Goal: Information Seeking & Learning: Learn about a topic

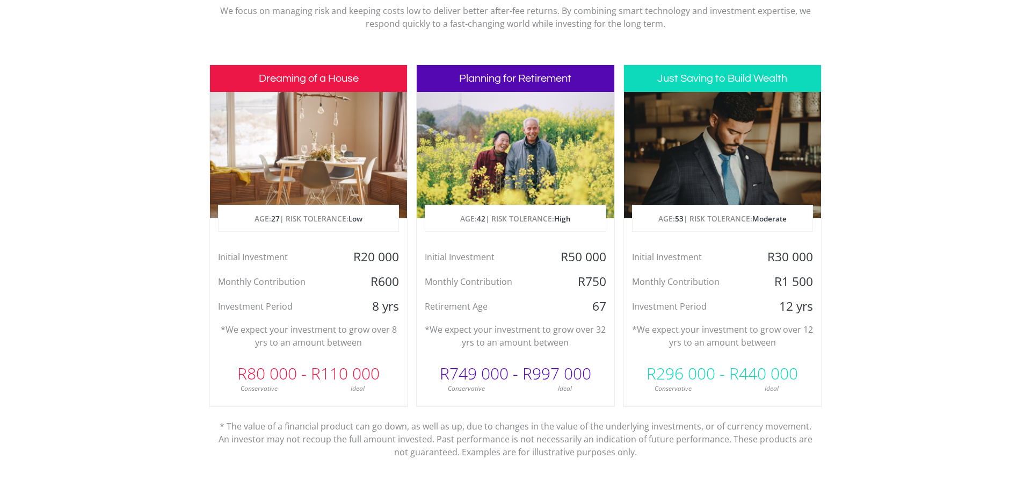
scroll to position [493, 0]
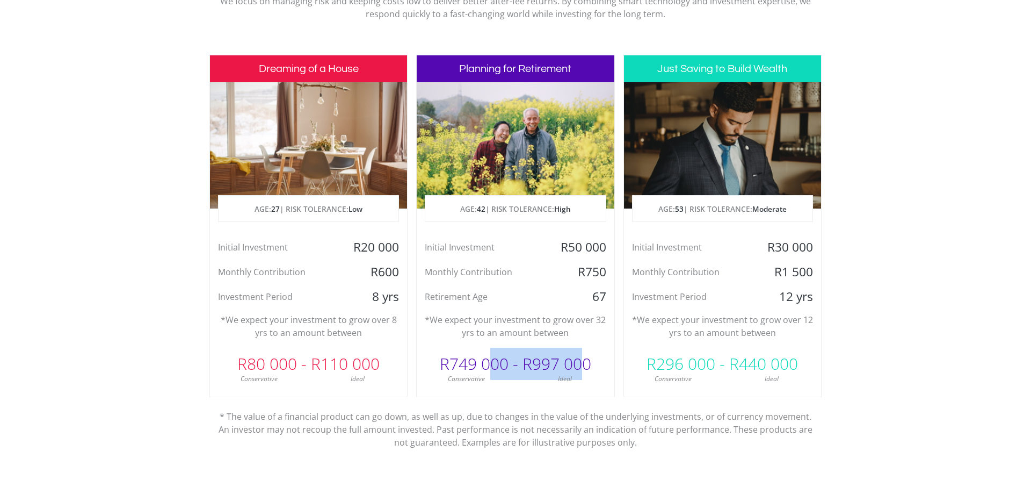
drag, startPoint x: 487, startPoint y: 364, endPoint x: 583, endPoint y: 364, distance: 96.7
click at [583, 364] on div "R749 000 - R997 000" at bounding box center [515, 364] width 197 height 32
click at [533, 276] on div "Monthly Contribution" at bounding box center [483, 272] width 132 height 16
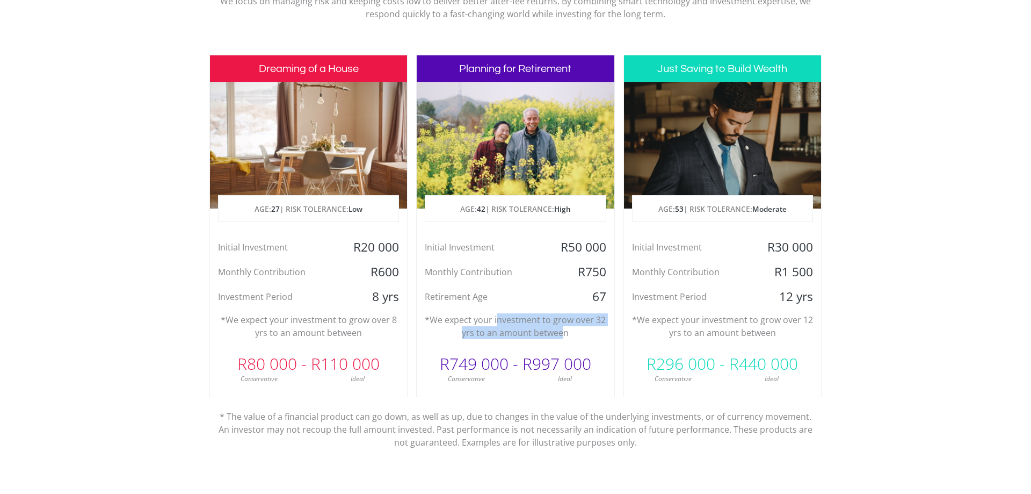
drag, startPoint x: 527, startPoint y: 316, endPoint x: 561, endPoint y: 334, distance: 38.4
click at [561, 334] on p "*We expect your investment to grow over 32 yrs to an amount between" at bounding box center [515, 326] width 181 height 26
click at [382, 255] on div "R20 000" at bounding box center [375, 247] width 66 height 16
click at [357, 302] on div "8 yrs" at bounding box center [375, 296] width 66 height 16
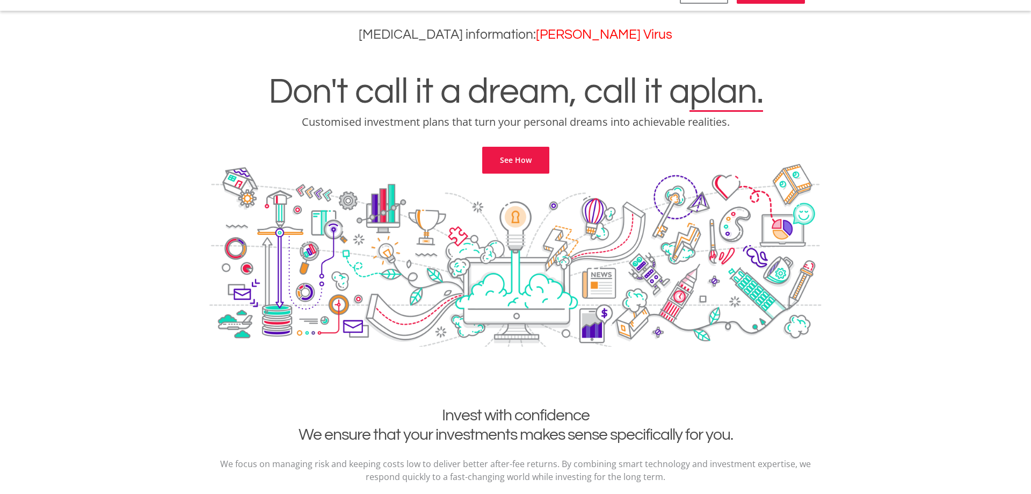
scroll to position [0, 0]
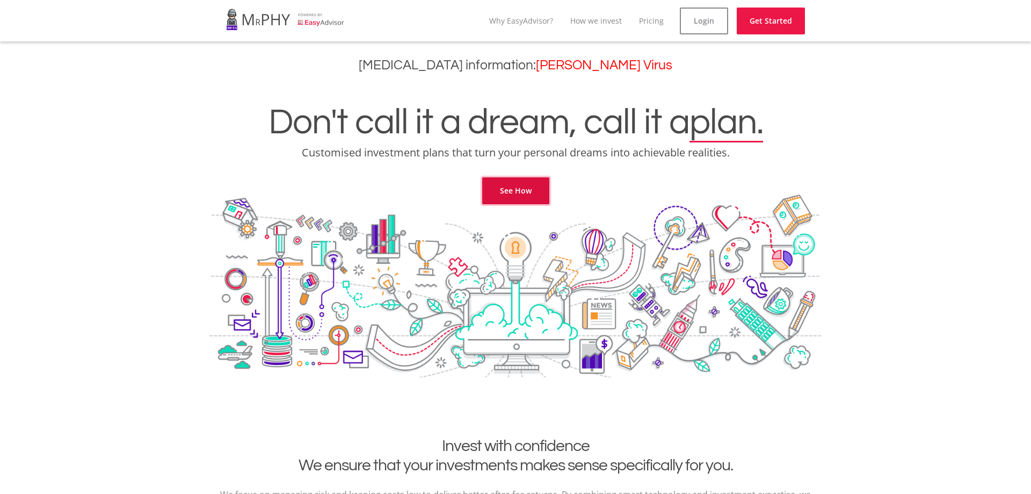
click at [525, 193] on link "See How" at bounding box center [515, 190] width 67 height 27
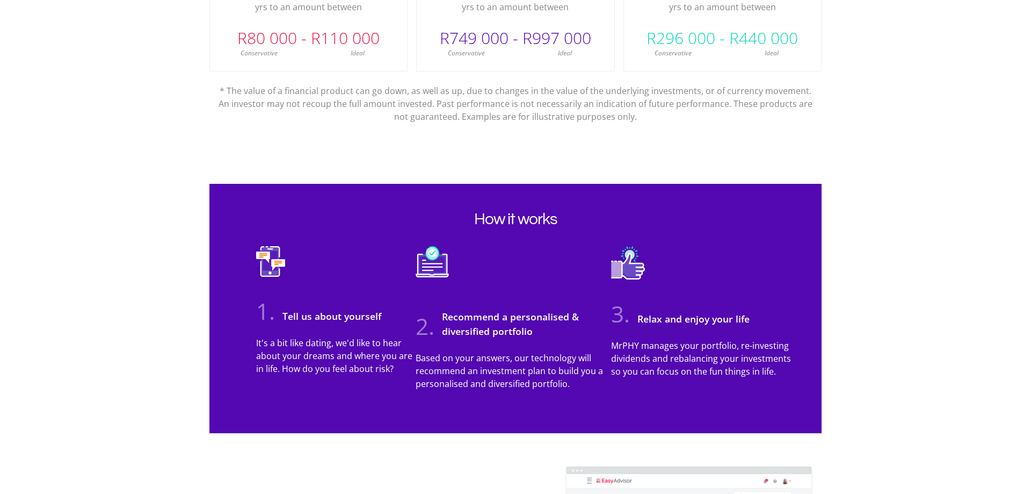
scroll to position [820, 0]
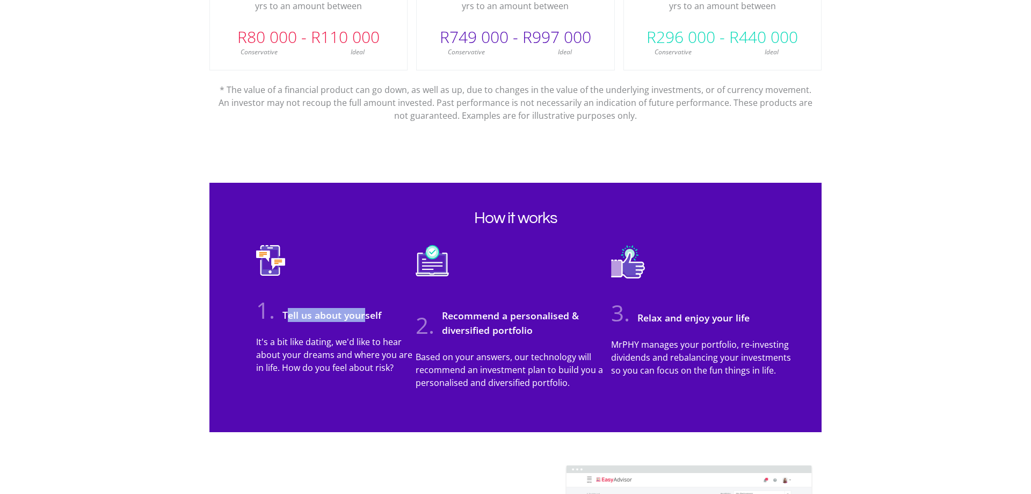
drag, startPoint x: 304, startPoint y: 316, endPoint x: 400, endPoint y: 325, distance: 96.6
click at [384, 320] on div "1. Tell us about yourself" at bounding box center [336, 314] width 176 height 44
drag, startPoint x: 327, startPoint y: 356, endPoint x: 422, endPoint y: 356, distance: 95.6
click at [418, 356] on ul "1. Tell us about yourself It's a bit like dating, we'd like to hear about your …" at bounding box center [516, 321] width 562 height 152
click at [465, 373] on p "Based on your answers, our technology will recommend an investment plan to buil…" at bounding box center [513, 369] width 195 height 39
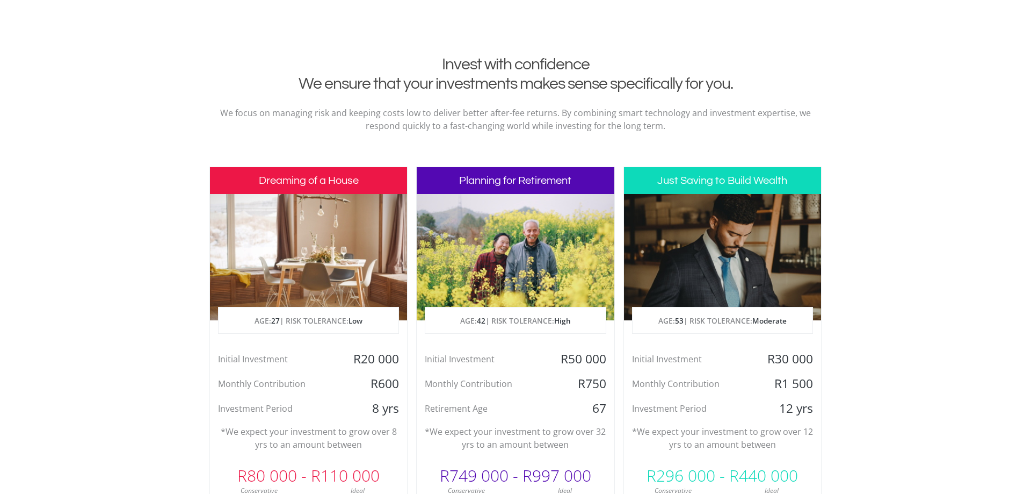
scroll to position [0, 0]
